Goal: Check status: Check status

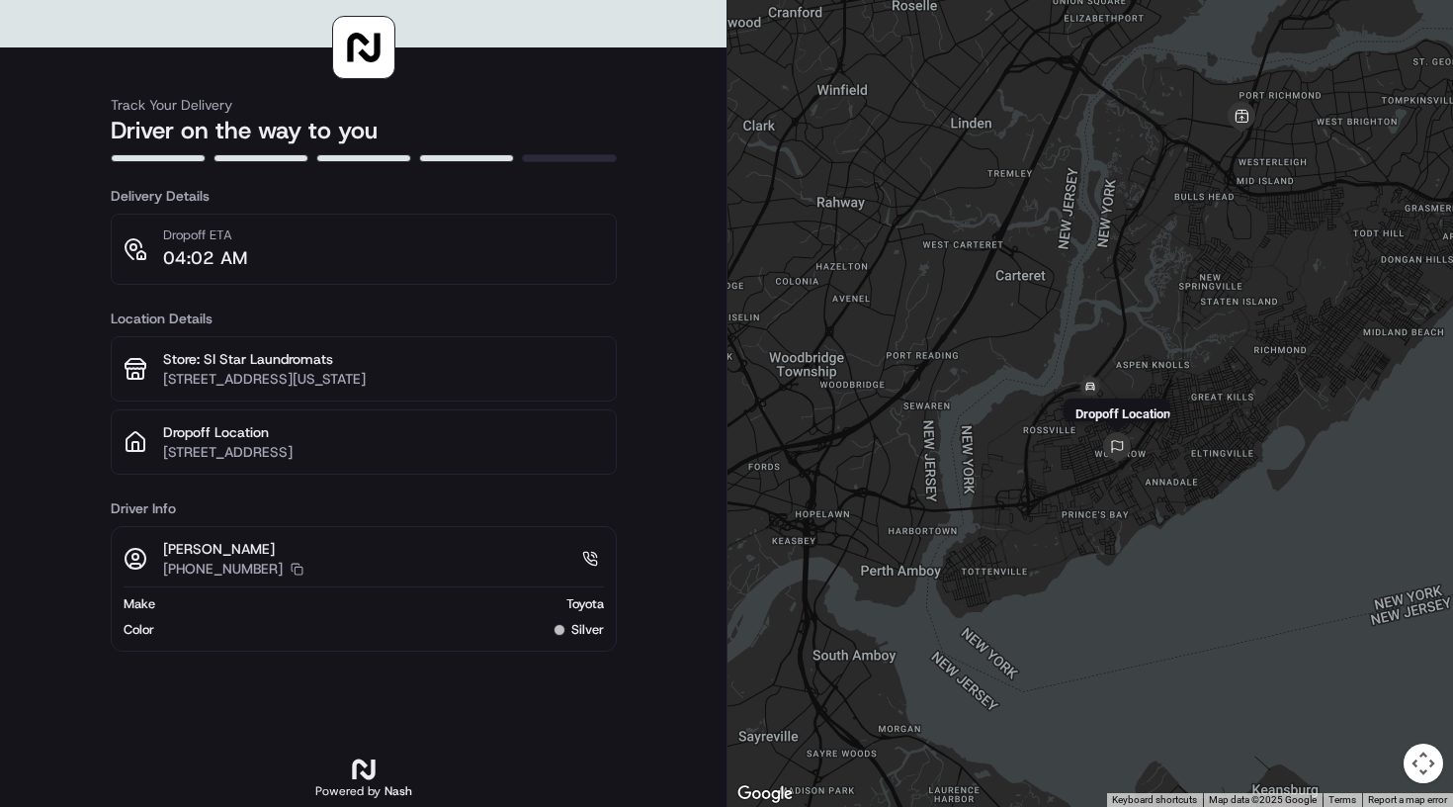
click at [1129, 468] on div "Dropoff Location" at bounding box center [1091, 403] width 726 height 807
click at [1129, 468] on div at bounding box center [1091, 403] width 726 height 807
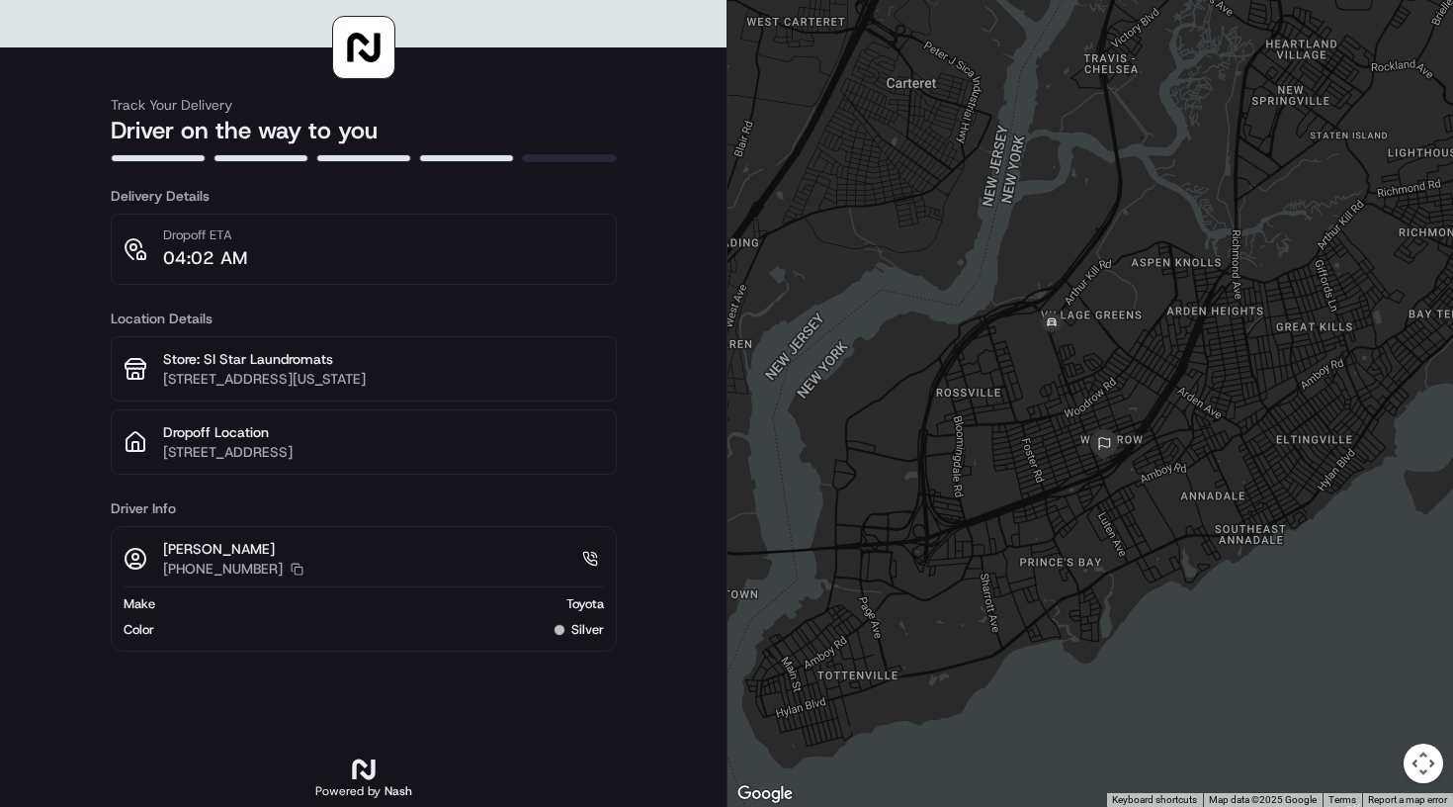
click at [1133, 454] on div at bounding box center [1091, 403] width 726 height 807
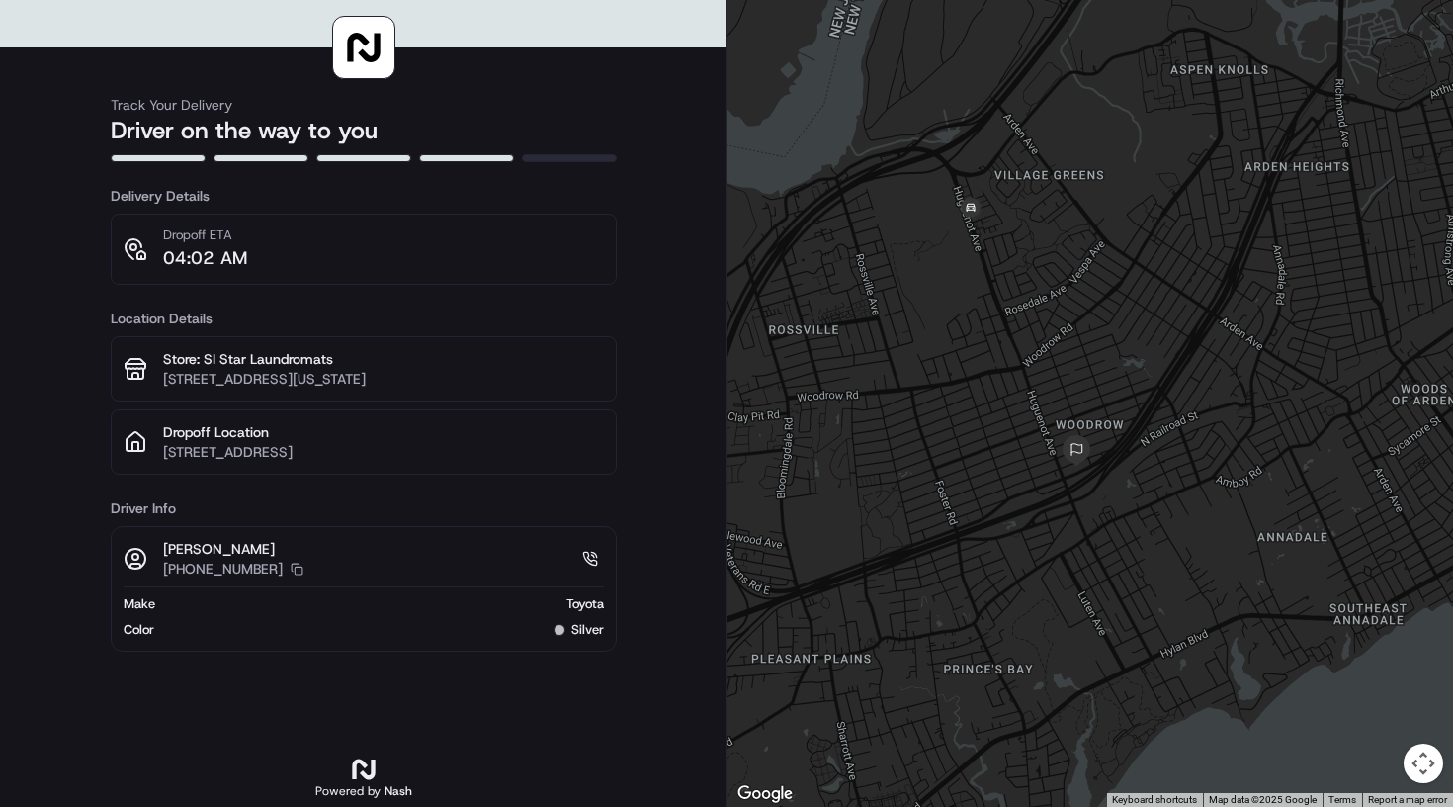
click at [1121, 457] on div at bounding box center [1091, 403] width 726 height 807
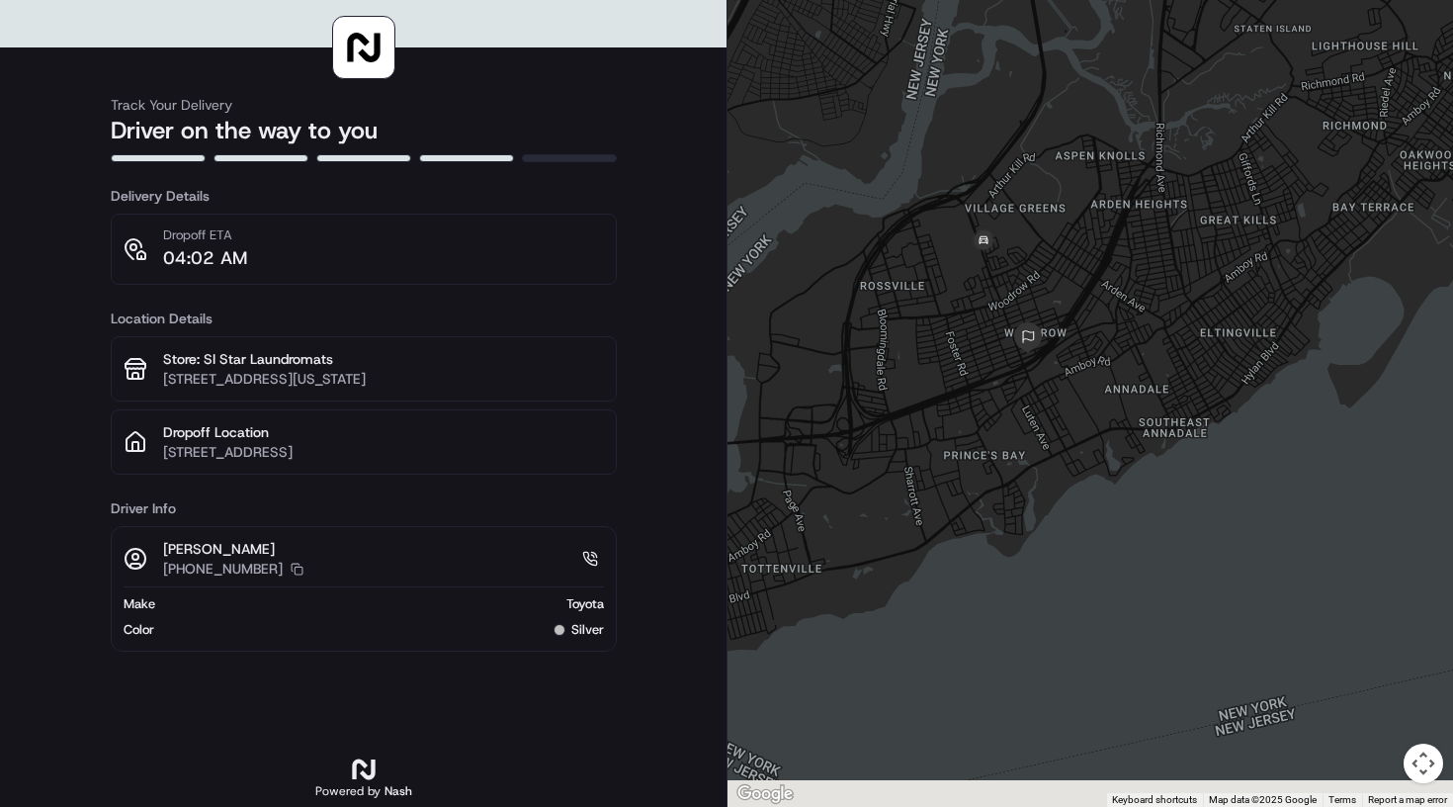
drag, startPoint x: 1080, startPoint y: 450, endPoint x: 1145, endPoint y: -28, distance: 482.0
click at [1145, 0] on html "Track Your Delivery Driver on the way to you Delivery Details Dropoff ETA 04:02…" at bounding box center [726, 403] width 1453 height 807
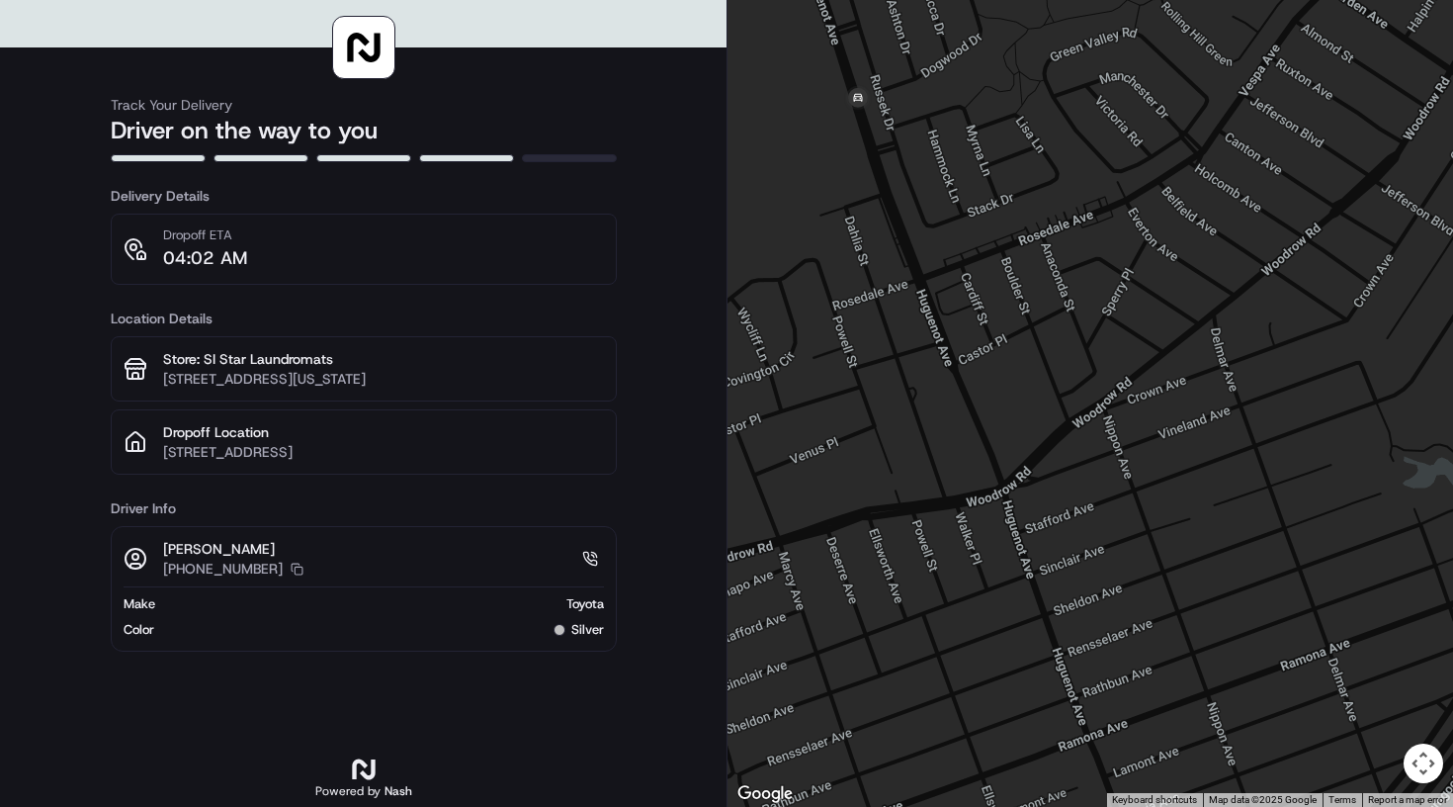
drag, startPoint x: 1036, startPoint y: 212, endPoint x: 1294, endPoint y: 82, distance: 288.7
click at [1294, 82] on div at bounding box center [1091, 403] width 726 height 807
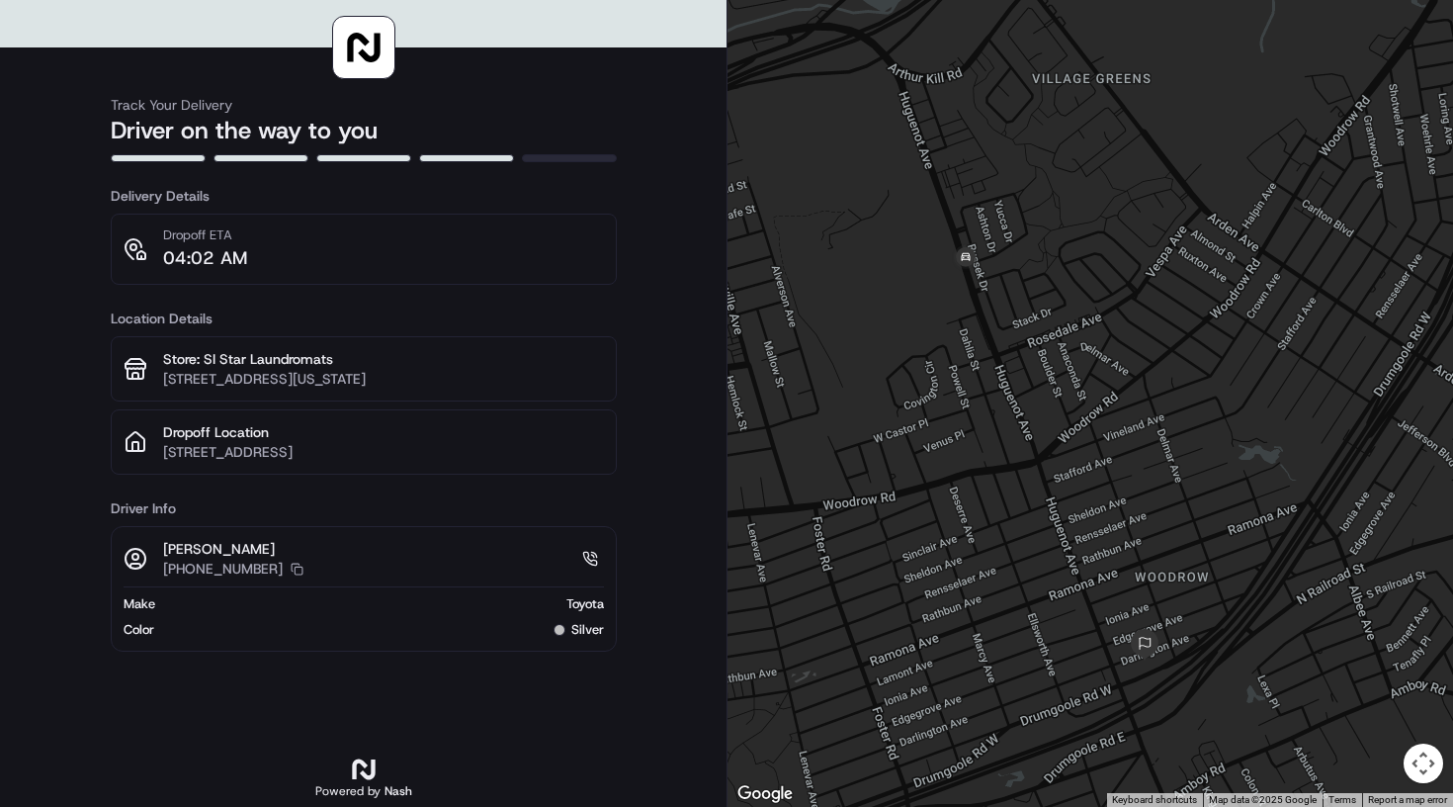
drag, startPoint x: 1101, startPoint y: 437, endPoint x: 1055, endPoint y: 401, distance: 58.5
click at [1055, 401] on div at bounding box center [1091, 403] width 726 height 807
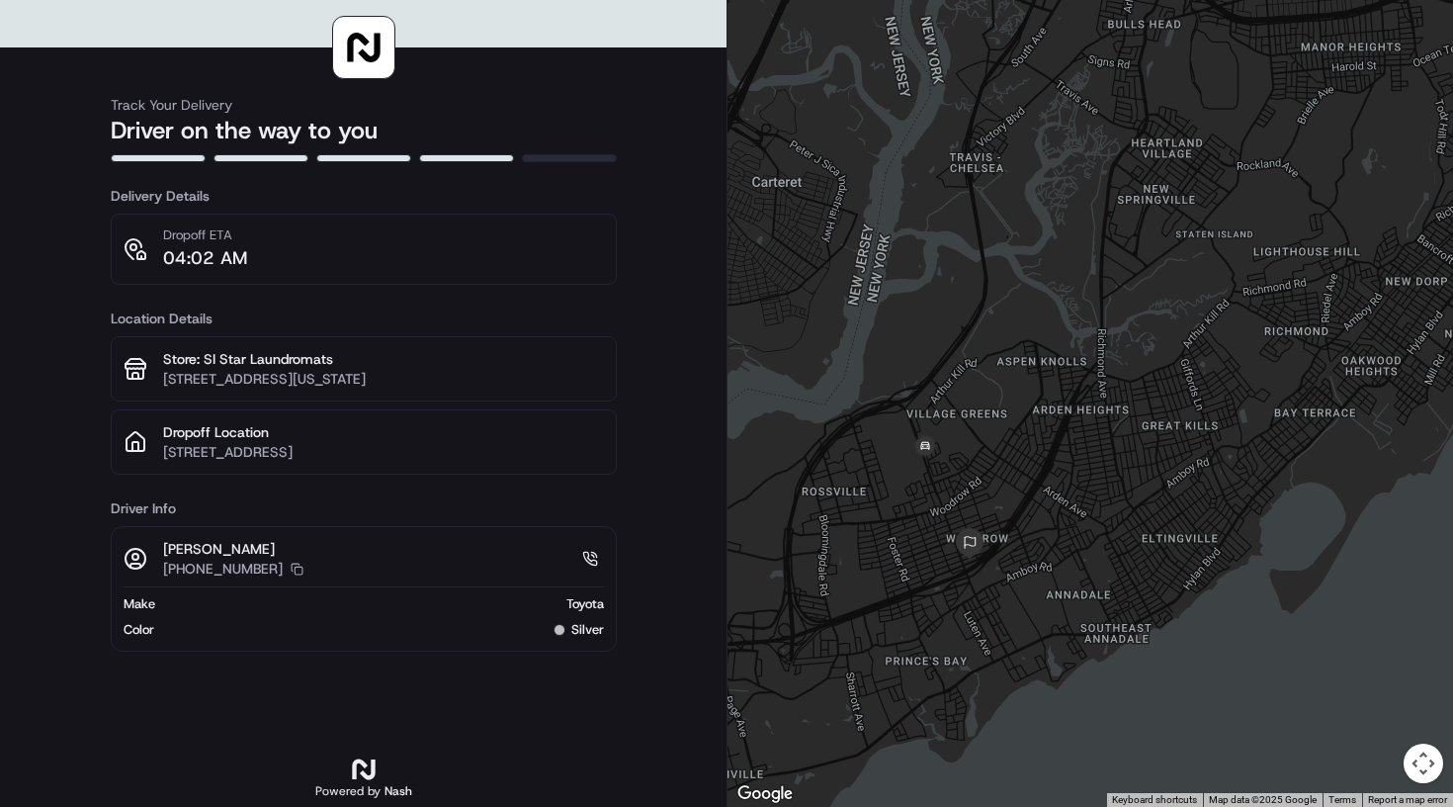
drag, startPoint x: 1006, startPoint y: 471, endPoint x: 988, endPoint y: 288, distance: 183.8
click at [988, 288] on div at bounding box center [1091, 403] width 726 height 807
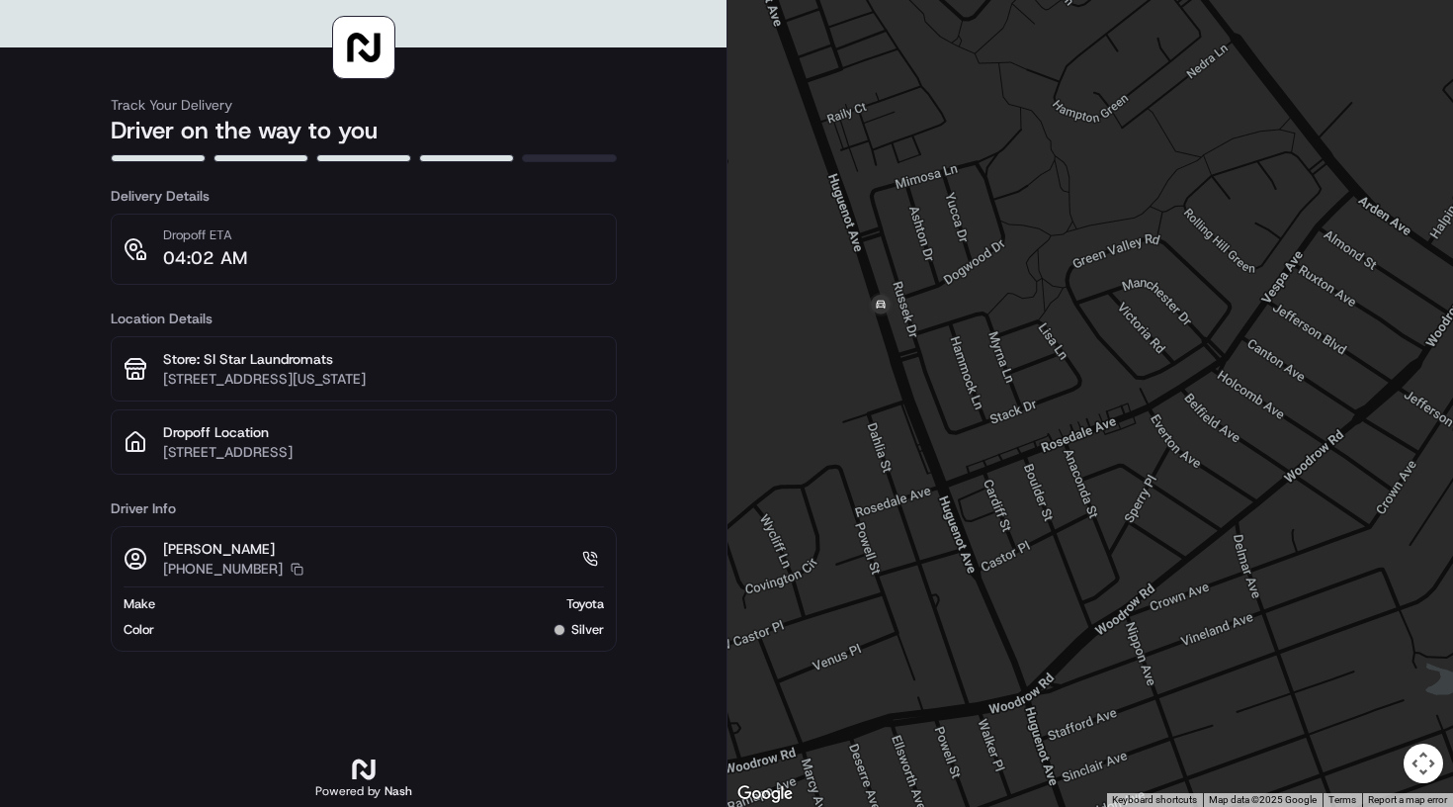
drag, startPoint x: 898, startPoint y: 483, endPoint x: 1061, endPoint y: 242, distance: 291.2
click at [1061, 241] on div at bounding box center [1091, 403] width 726 height 807
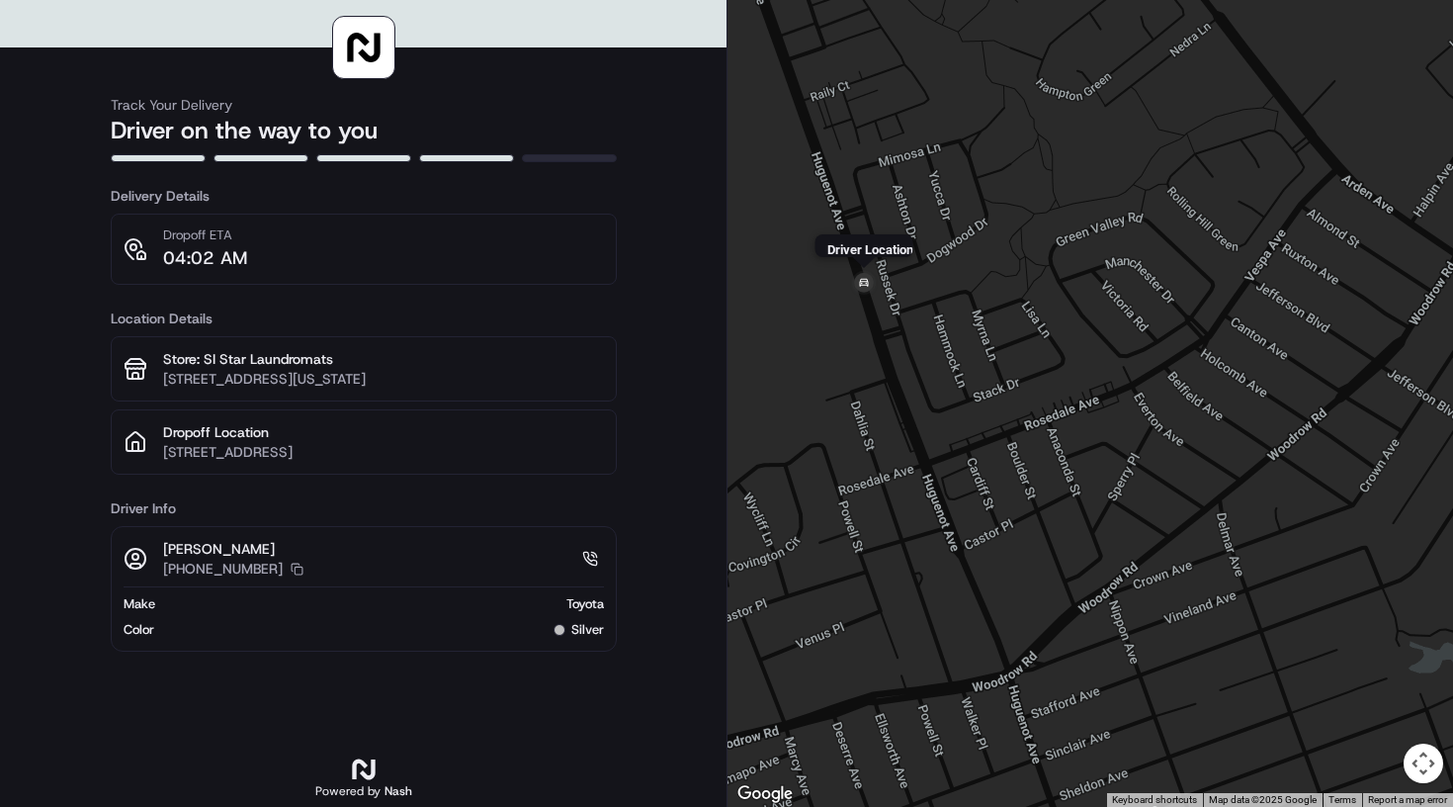
click at [861, 282] on img at bounding box center [864, 284] width 32 height 32
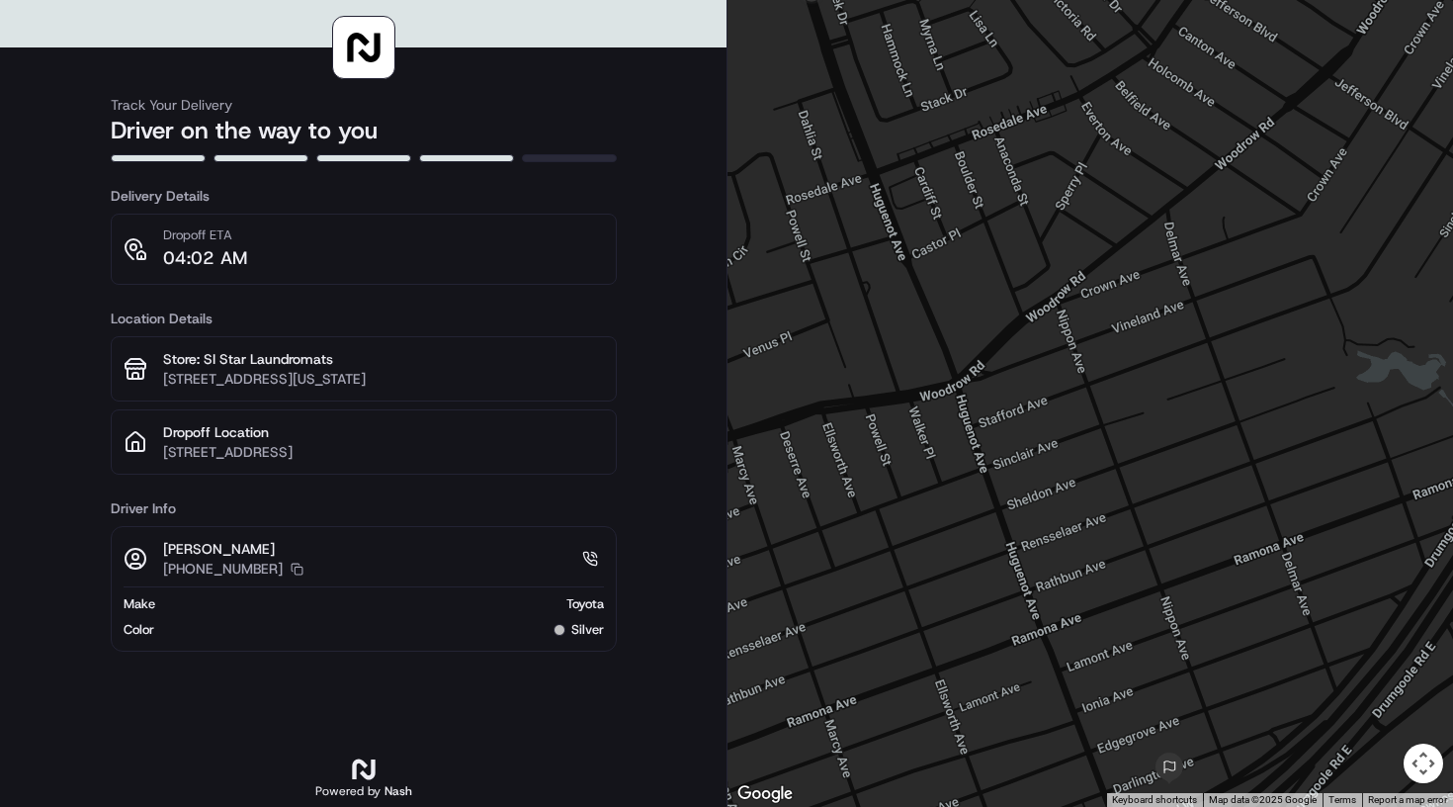
drag, startPoint x: 910, startPoint y: 412, endPoint x: 852, endPoint y: 116, distance: 302.1
click at [852, 116] on div at bounding box center [1091, 403] width 726 height 807
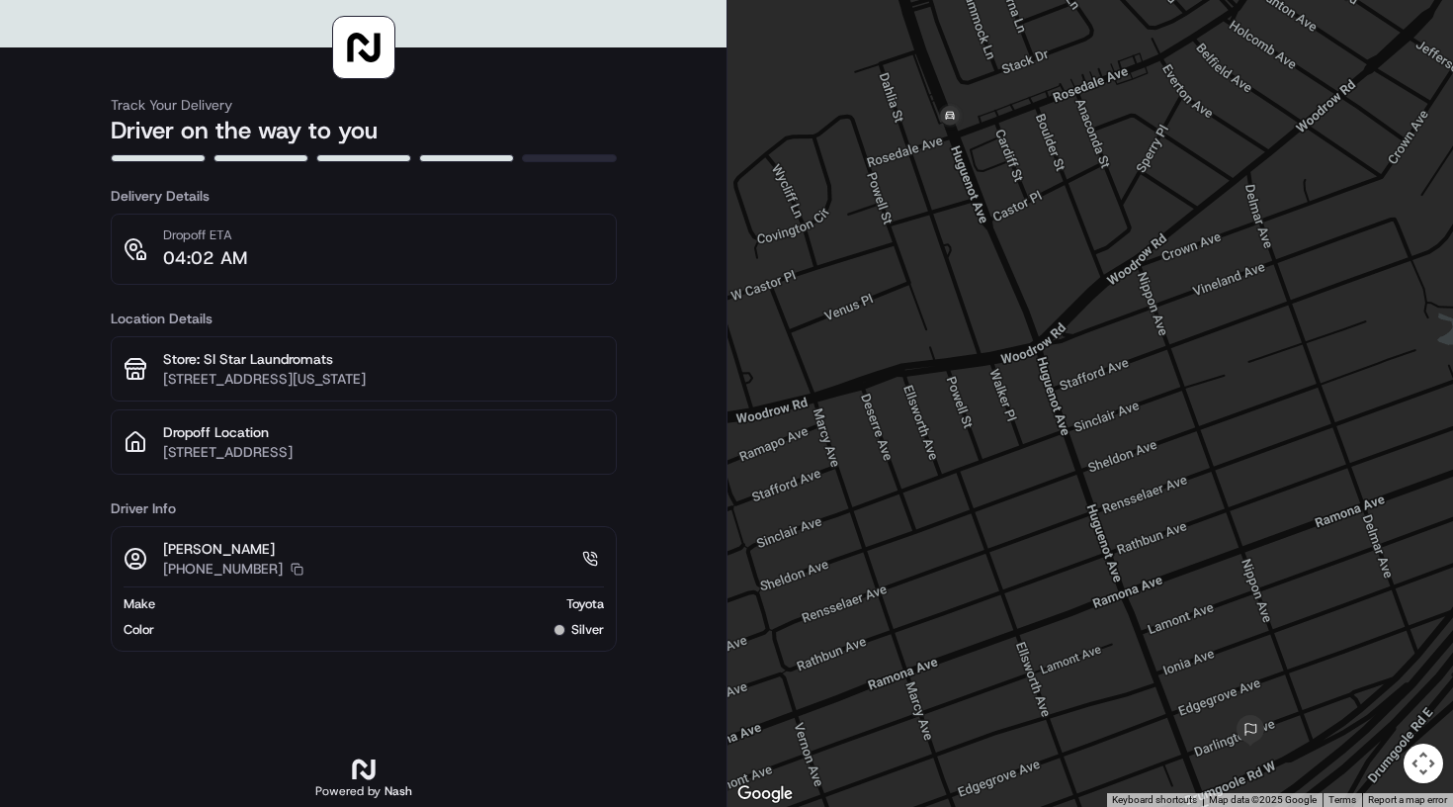
drag, startPoint x: 1094, startPoint y: 438, endPoint x: 941, endPoint y: 158, distance: 318.6
click at [941, 157] on div at bounding box center [1091, 403] width 726 height 807
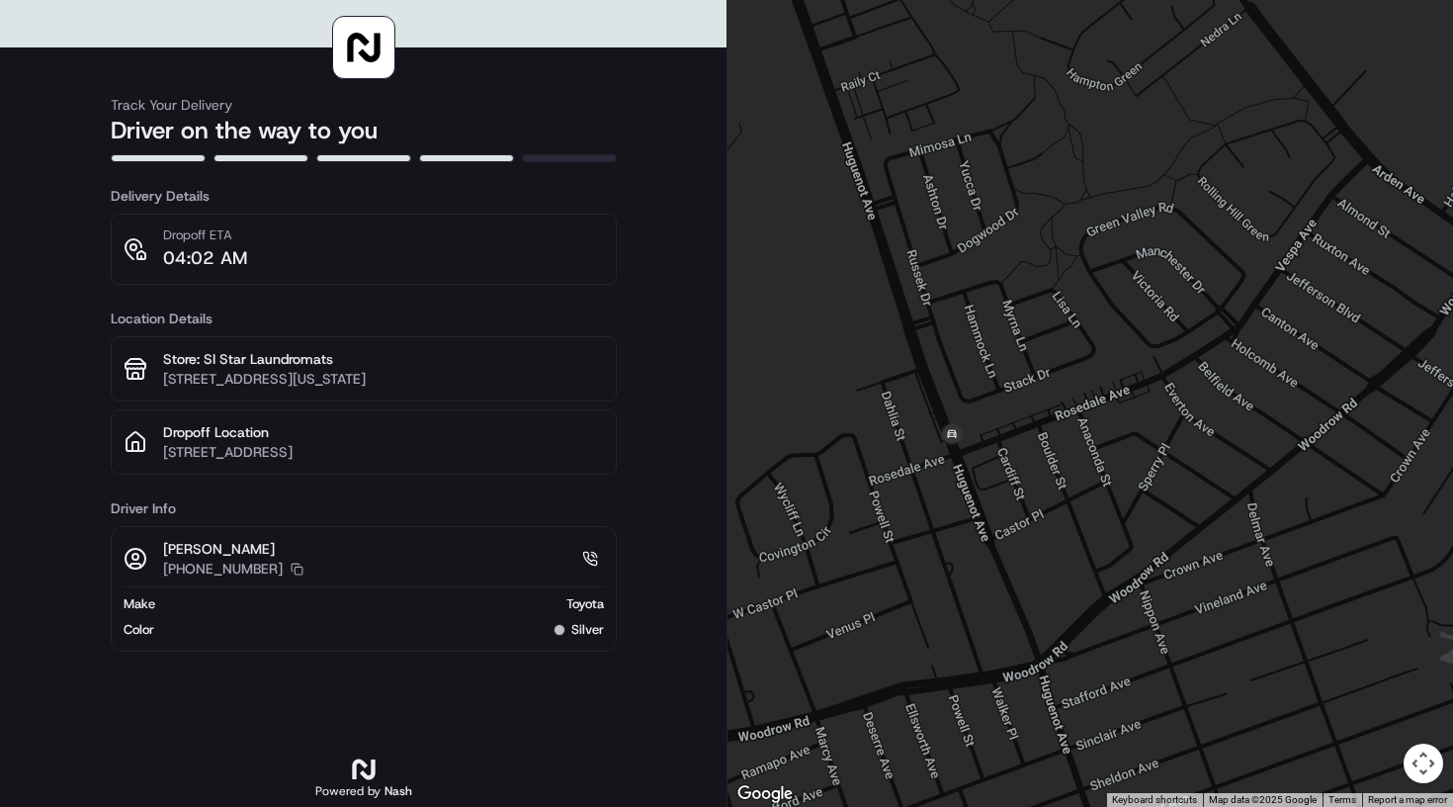
drag, startPoint x: 1047, startPoint y: 183, endPoint x: 1053, endPoint y: 513, distance: 330.3
click at [1053, 513] on div at bounding box center [1091, 403] width 726 height 807
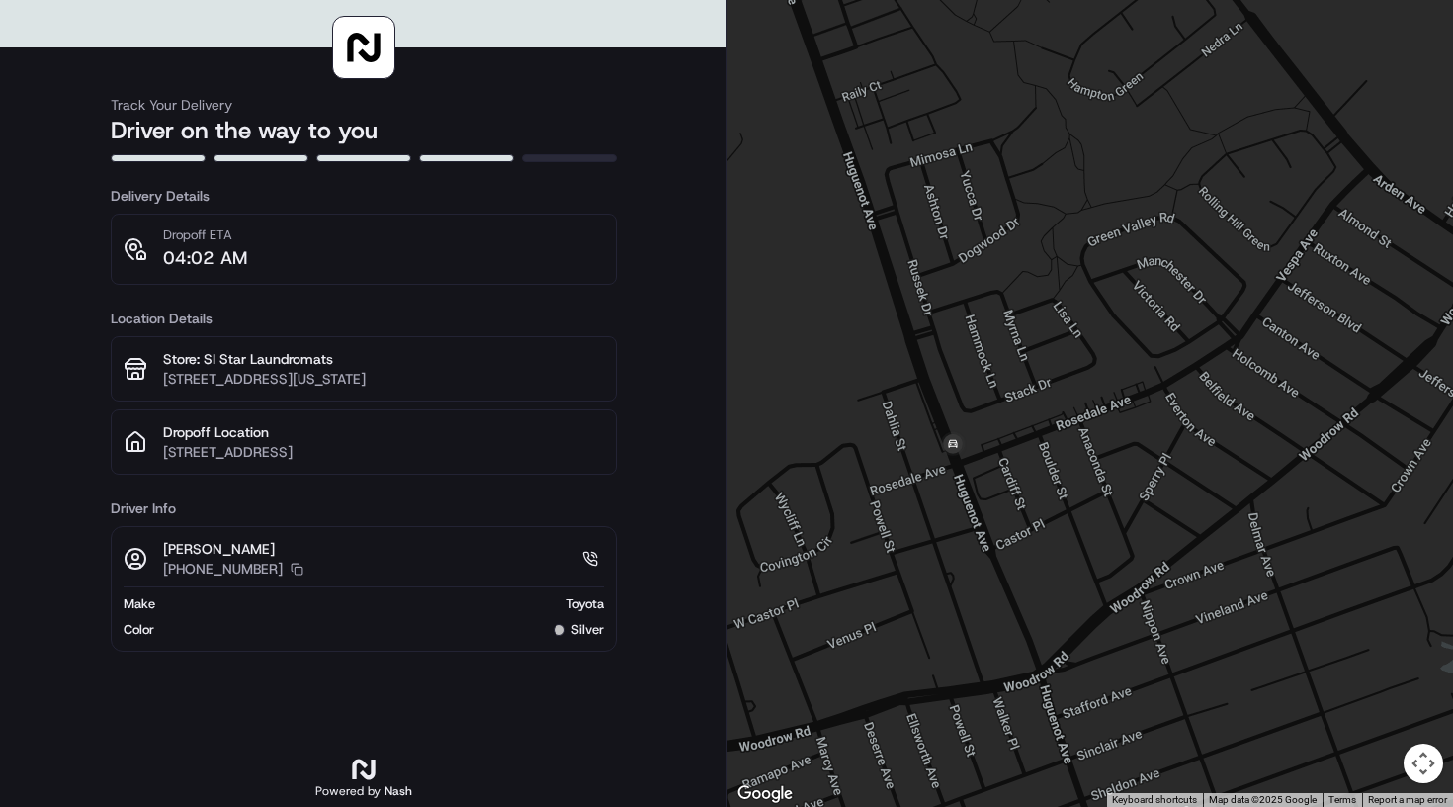
click at [980, 508] on div at bounding box center [1091, 403] width 726 height 807
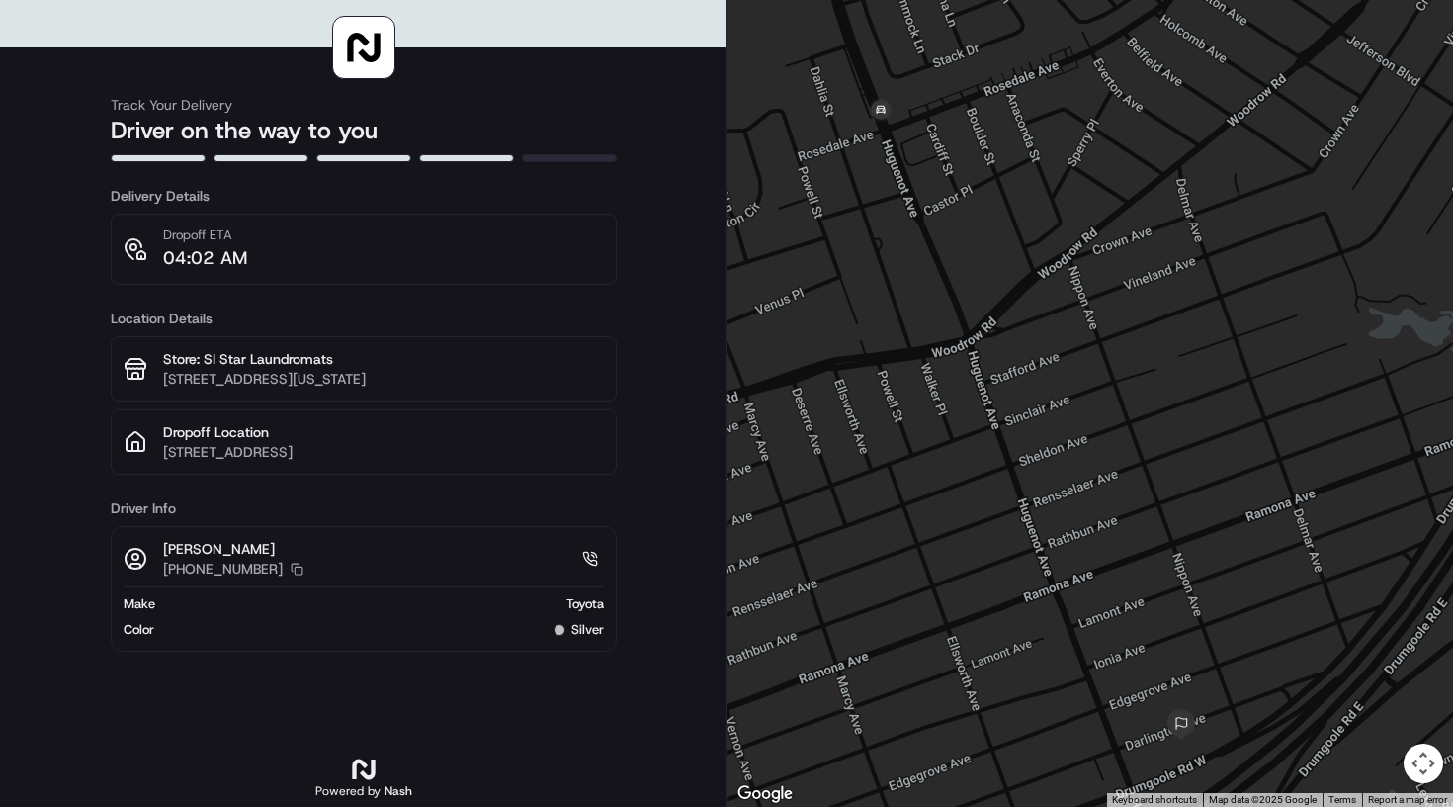
drag, startPoint x: 1005, startPoint y: 536, endPoint x: 917, endPoint y: 231, distance: 317.0
click at [917, 231] on div at bounding box center [1091, 403] width 726 height 807
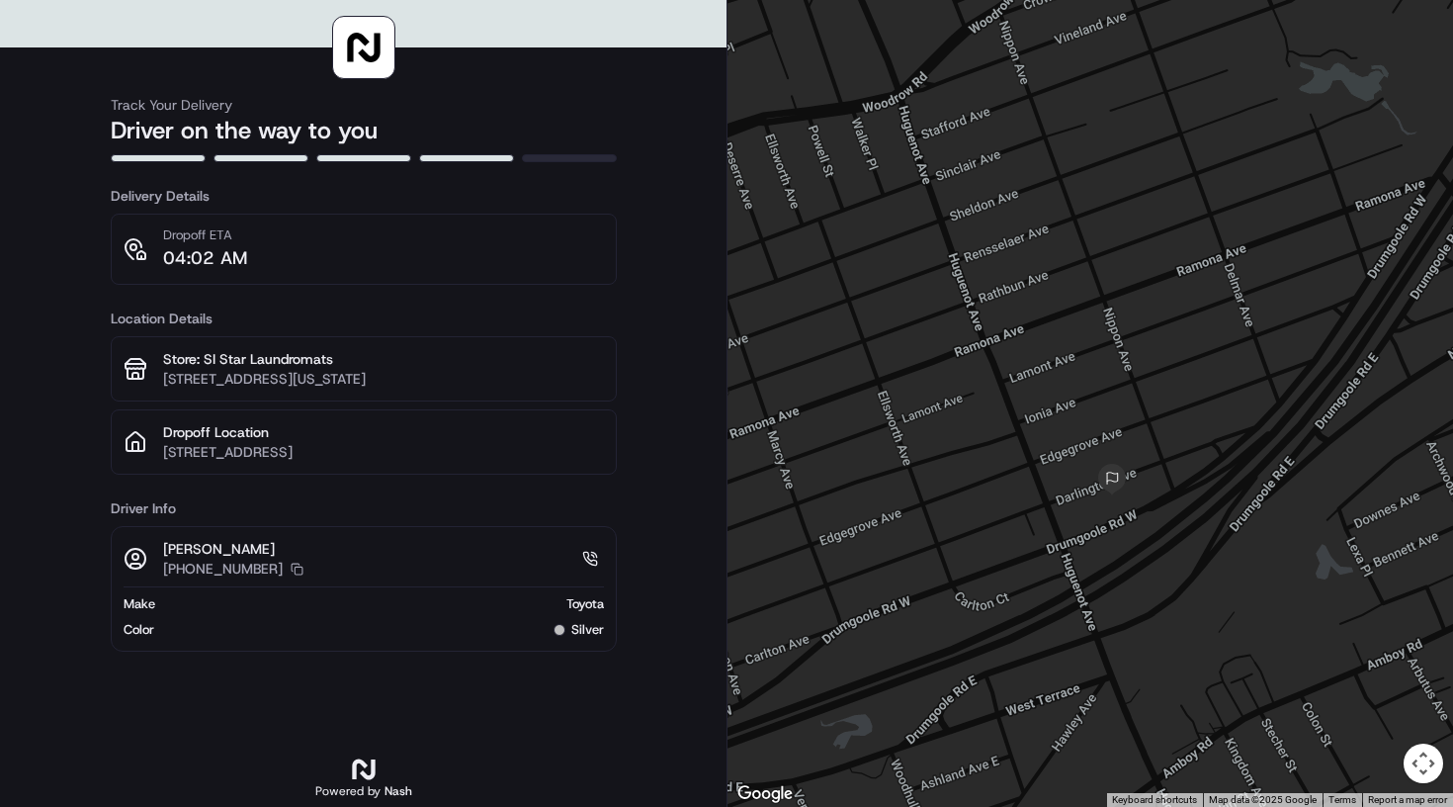
drag, startPoint x: 982, startPoint y: 299, endPoint x: 920, endPoint y: 52, distance: 253.9
click at [921, 51] on div at bounding box center [1091, 403] width 726 height 807
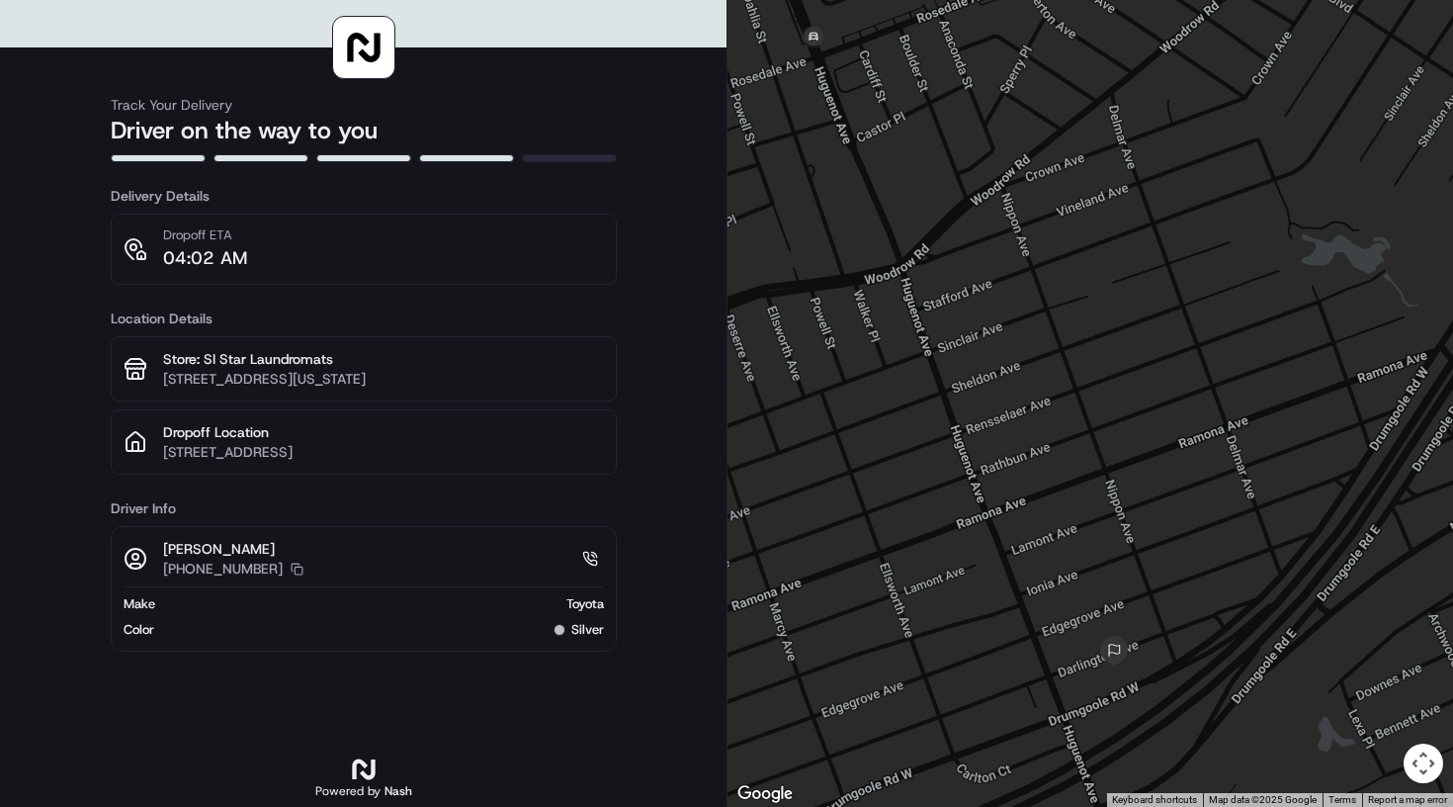
drag, startPoint x: 962, startPoint y: 242, endPoint x: 965, endPoint y: 416, distance: 174.0
click at [964, 416] on div at bounding box center [1091, 403] width 726 height 807
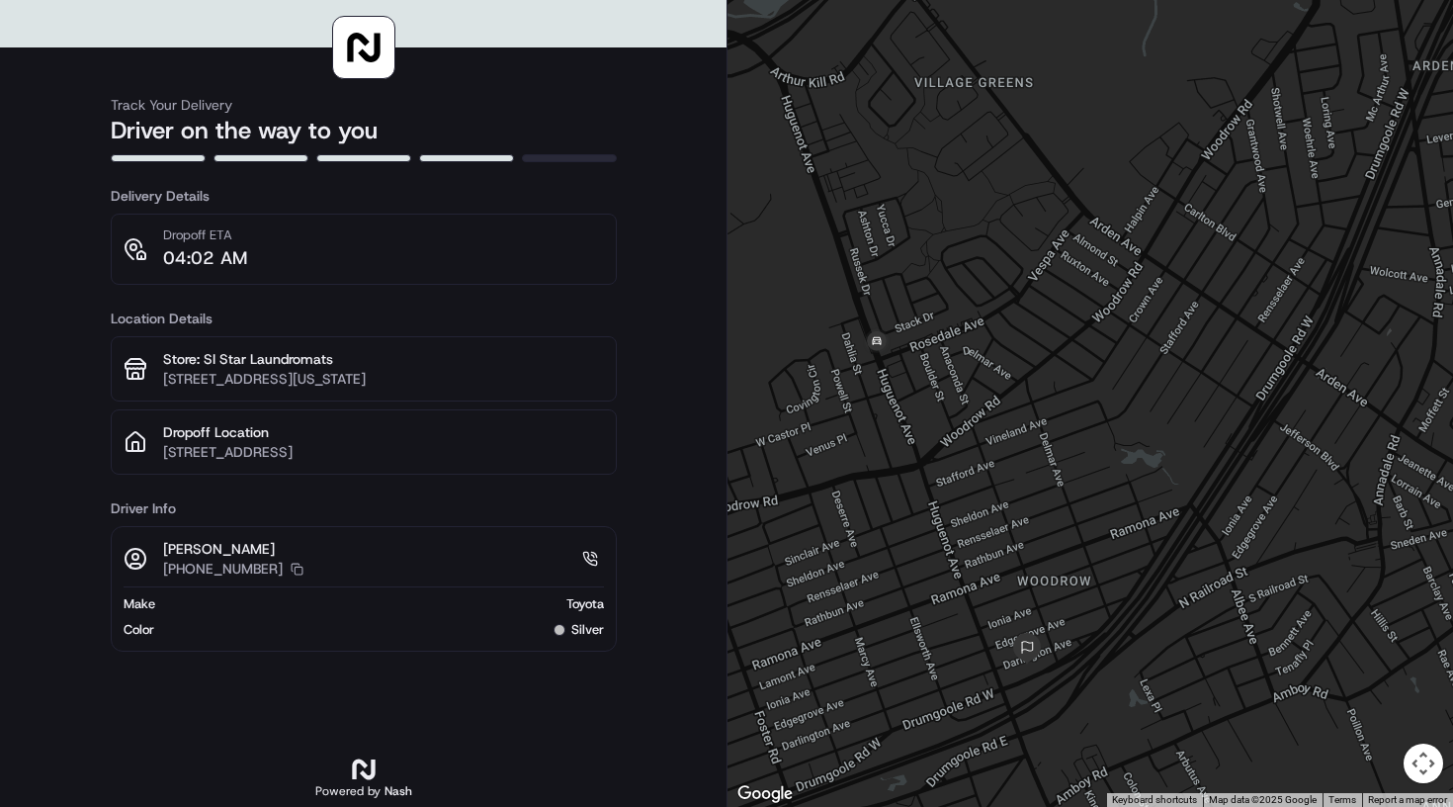
drag, startPoint x: 983, startPoint y: 704, endPoint x: 1018, endPoint y: 541, distance: 167.0
click at [1019, 540] on div at bounding box center [1091, 403] width 726 height 807
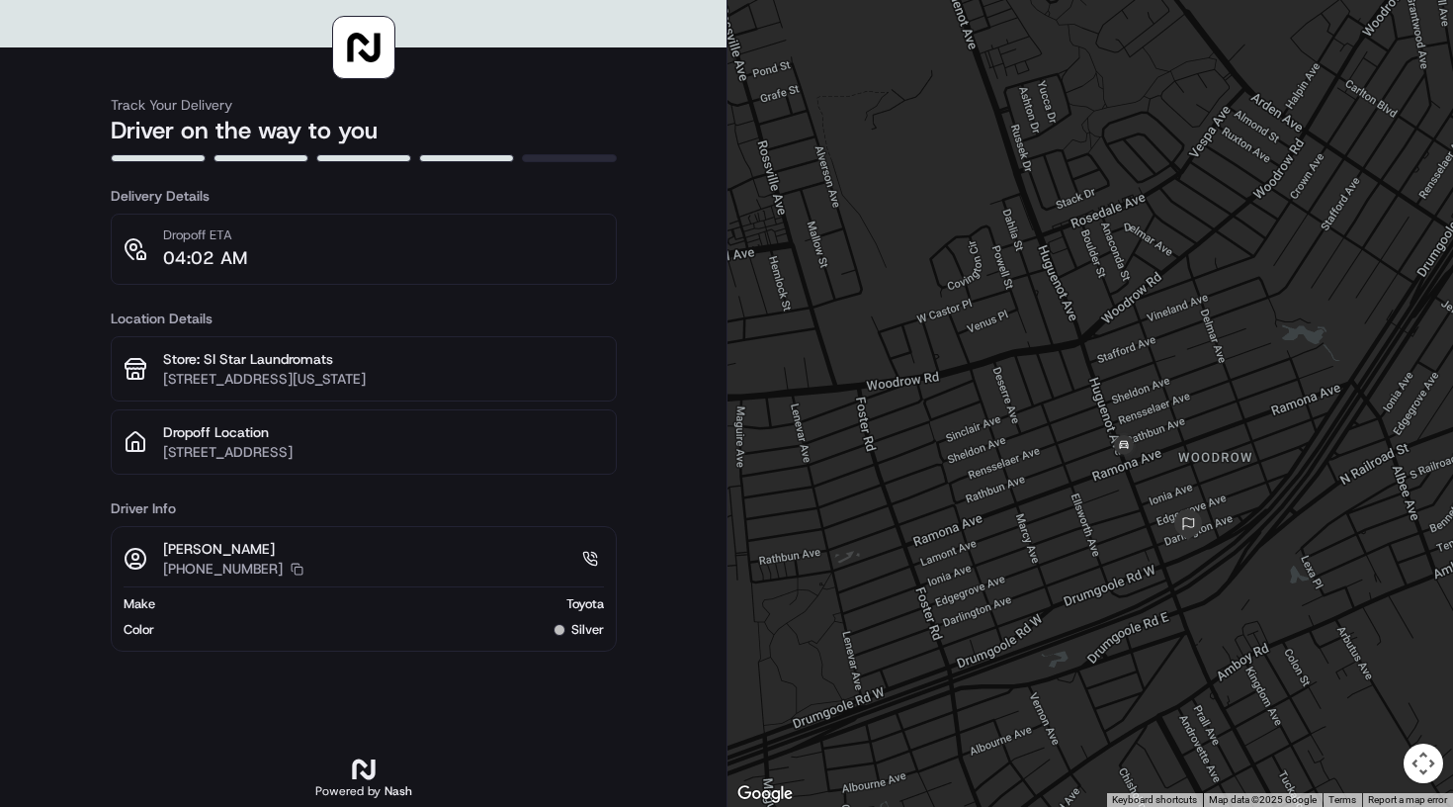
click at [1205, 590] on div at bounding box center [1091, 403] width 726 height 807
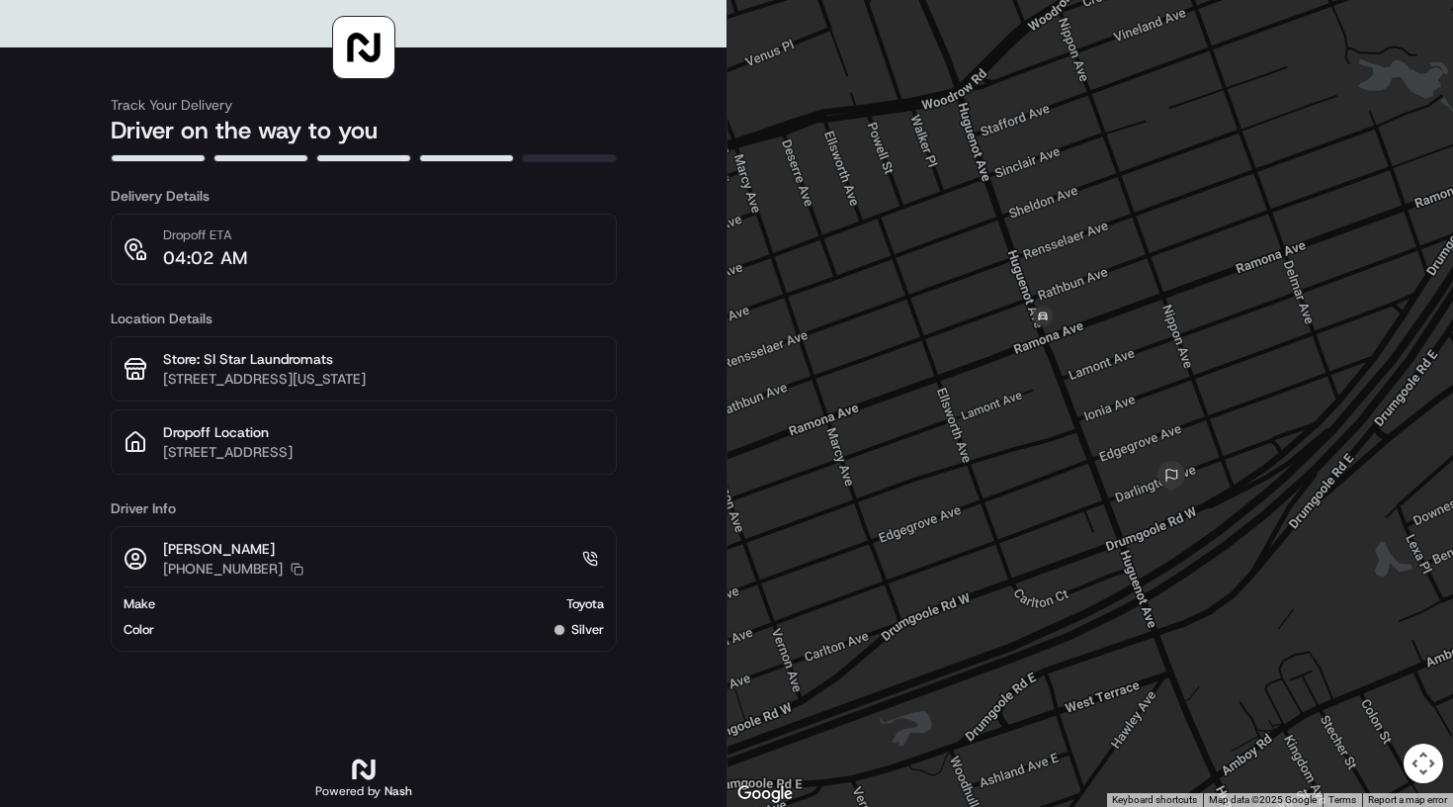
click at [1205, 590] on div at bounding box center [1091, 403] width 726 height 807
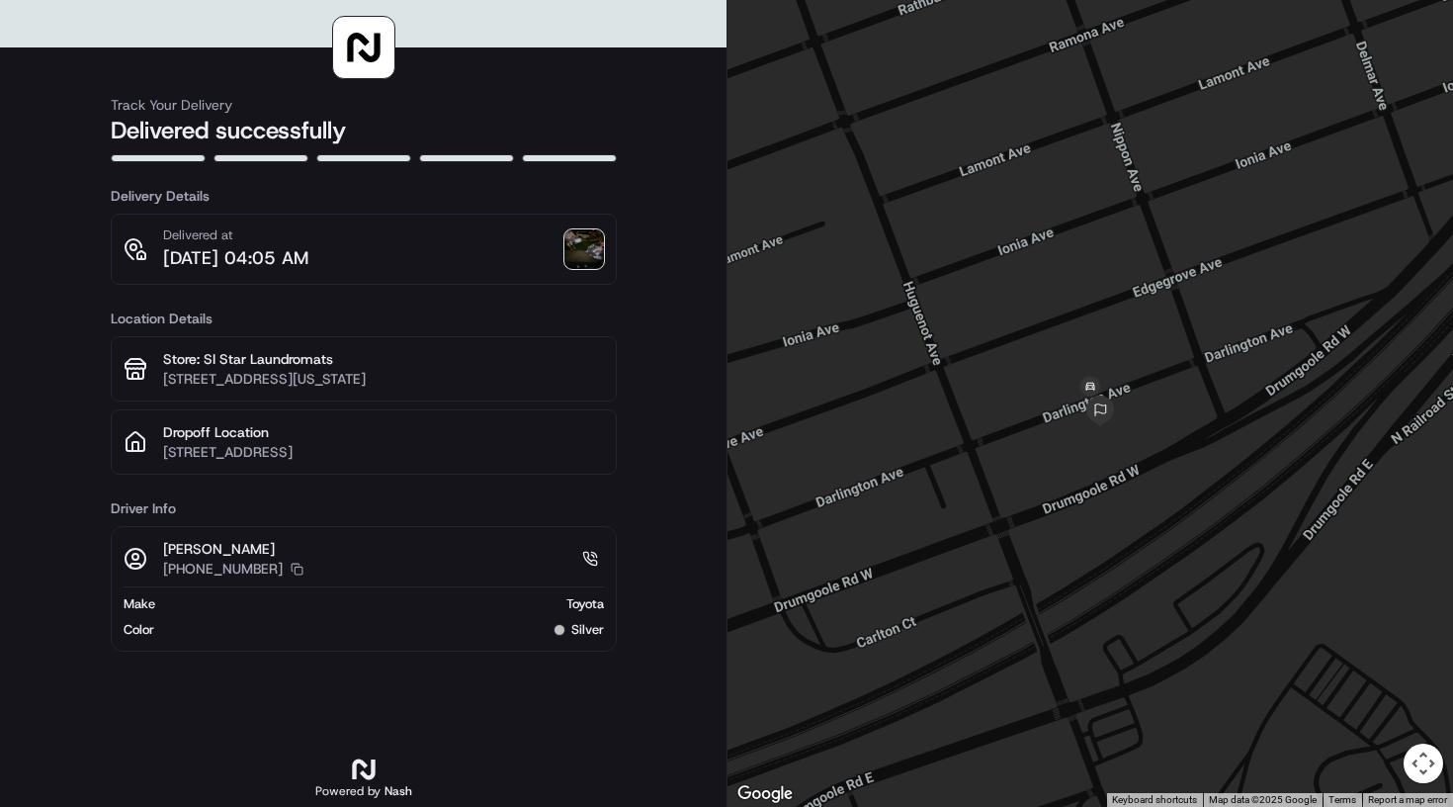
click at [601, 273] on div "Delivered at 09/18/2025 04:05 AM" at bounding box center [364, 249] width 506 height 71
click at [573, 248] on img at bounding box center [585, 249] width 40 height 40
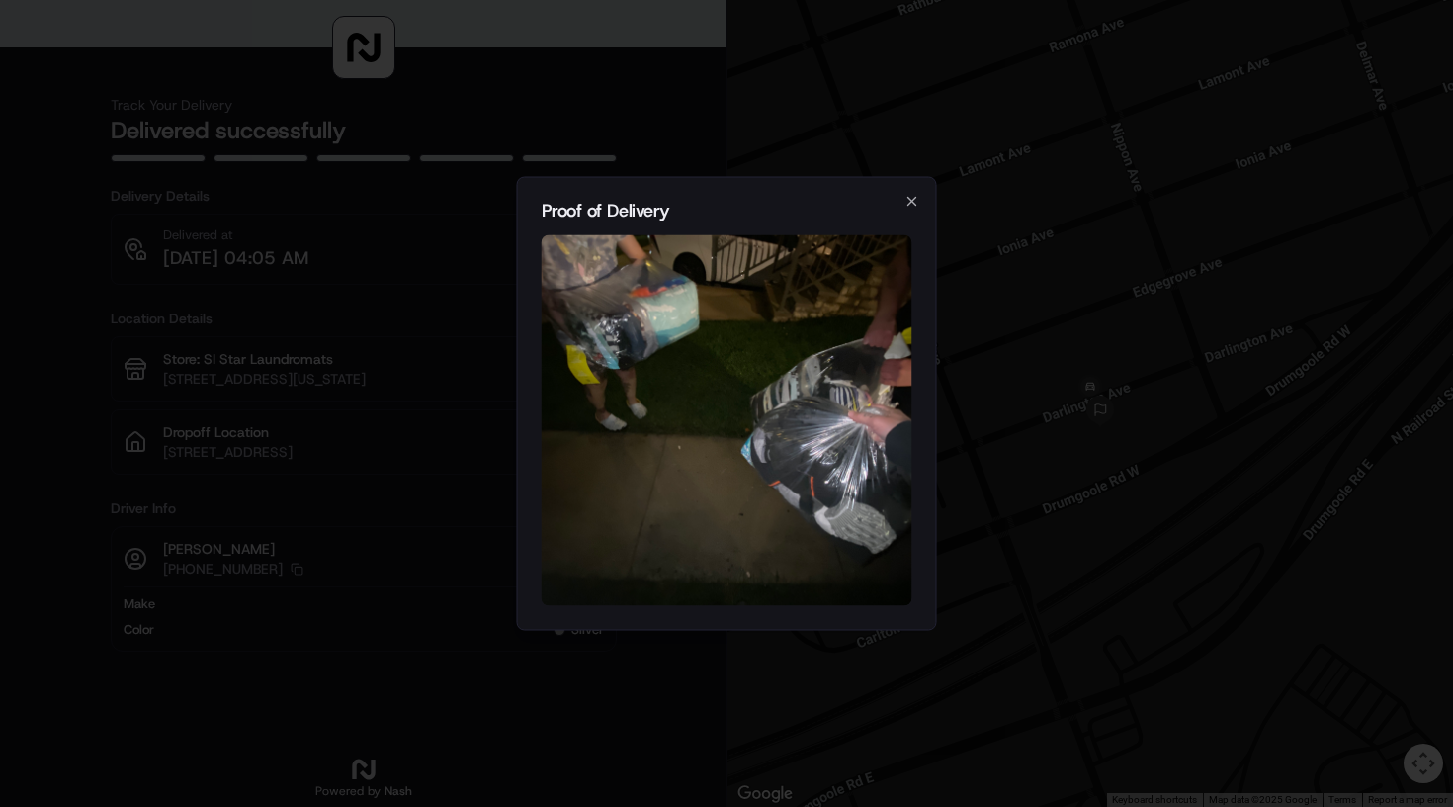
click at [902, 215] on h2 "Proof of Delivery" at bounding box center [727, 211] width 371 height 18
click at [906, 214] on h2 "Proof of Delivery" at bounding box center [727, 211] width 371 height 18
click at [905, 214] on h2 "Proof of Delivery" at bounding box center [727, 211] width 371 height 18
click at [908, 206] on icon "button" at bounding box center [913, 202] width 16 height 16
